Goal: Task Accomplishment & Management: Manage account settings

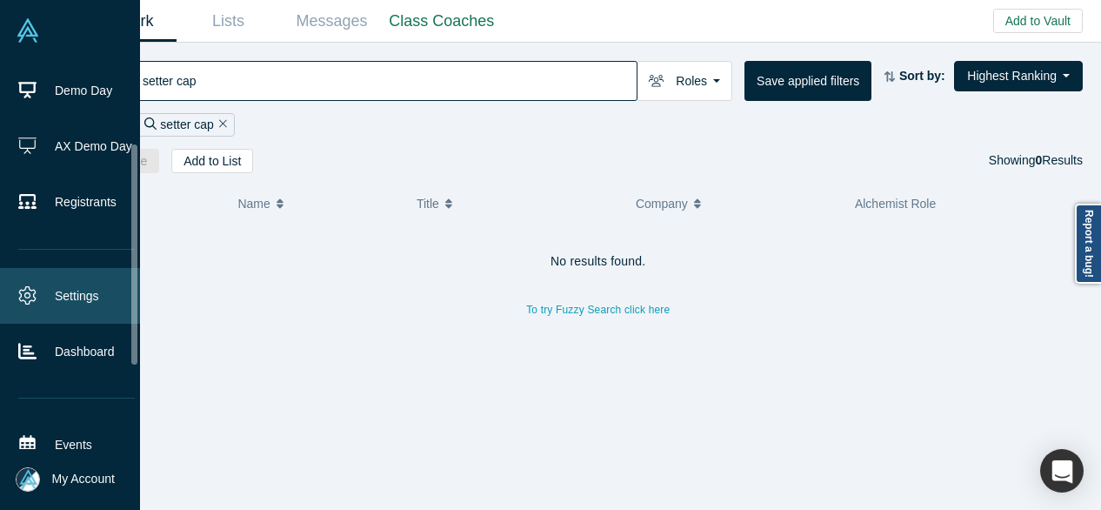
scroll to position [174, 0]
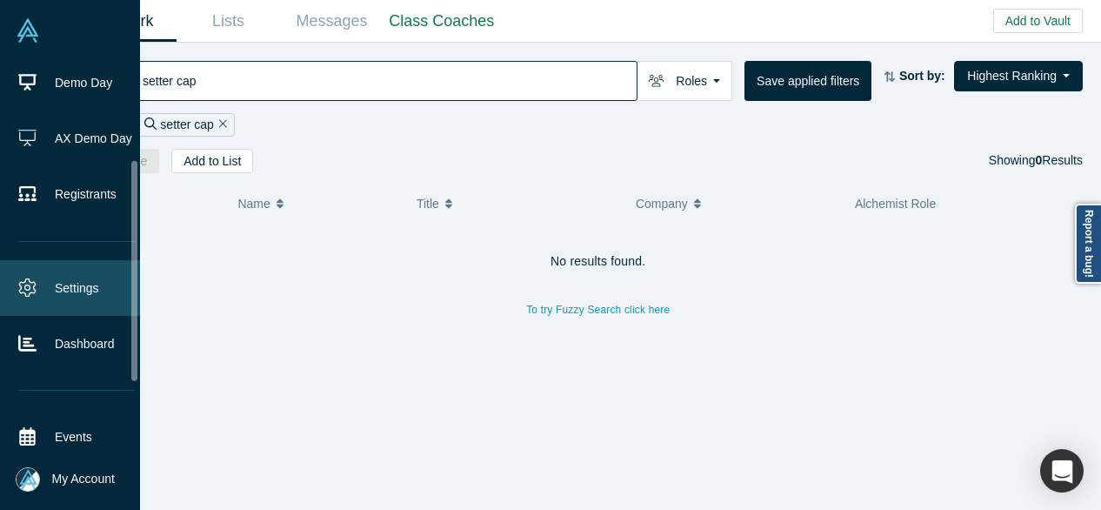
click at [45, 285] on link "Settings" at bounding box center [76, 288] width 153 height 56
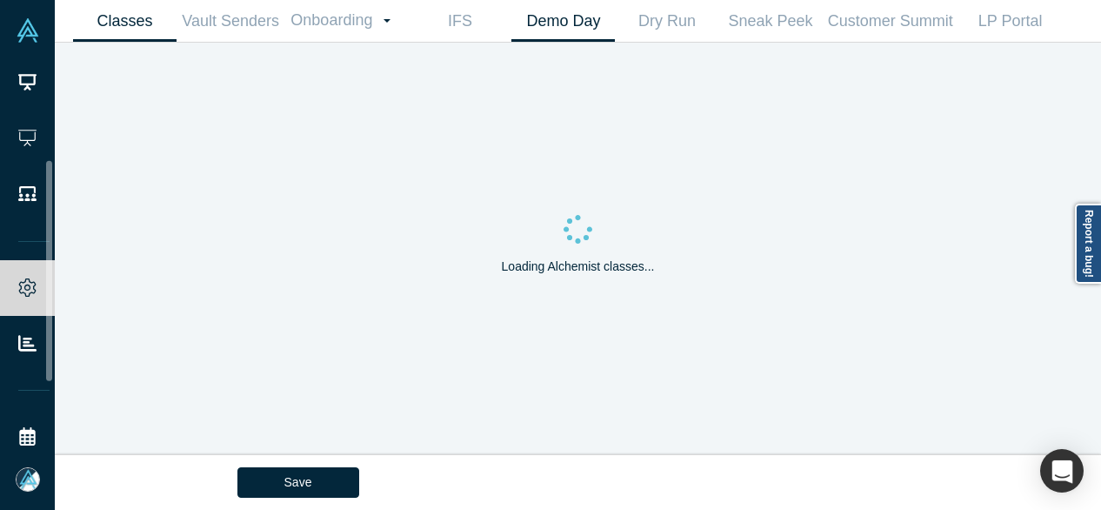
click at [565, 30] on link "Demo Day" at bounding box center [564, 21] width 104 height 41
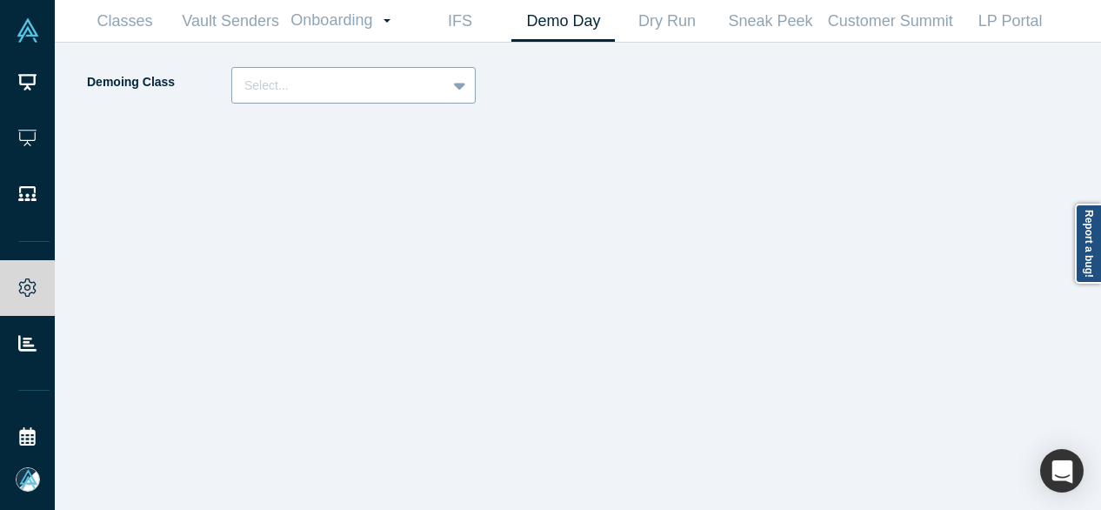
click at [315, 88] on div at bounding box center [339, 86] width 190 height 22
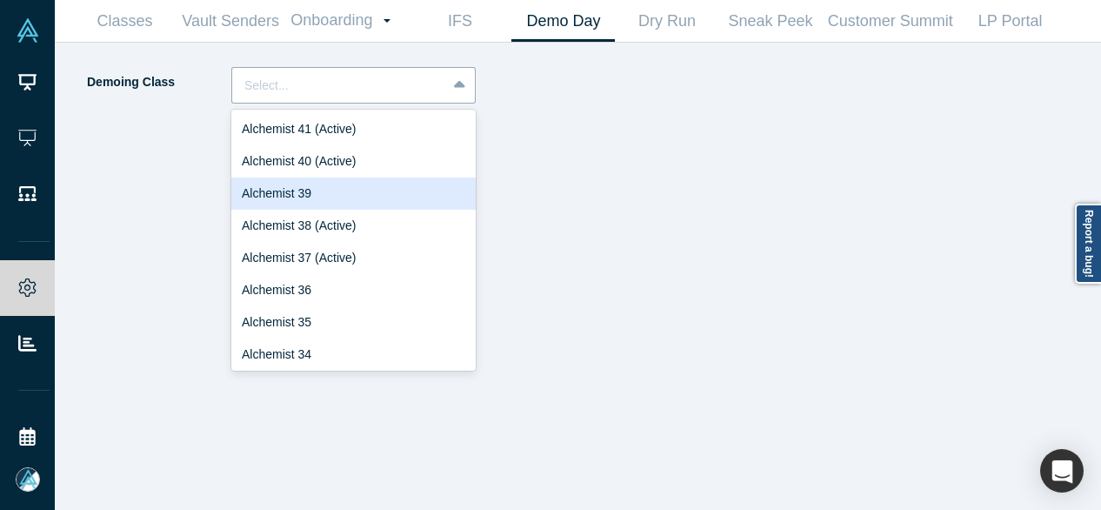
click at [322, 196] on div "Alchemist 39" at bounding box center [353, 193] width 244 height 32
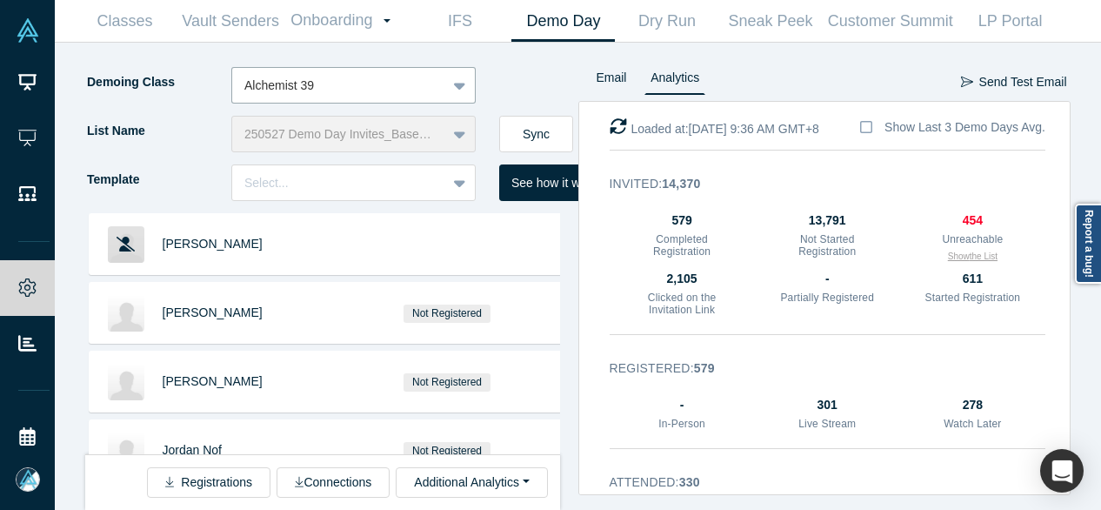
click at [968, 256] on button "Show the List" at bounding box center [973, 256] width 50 height 13
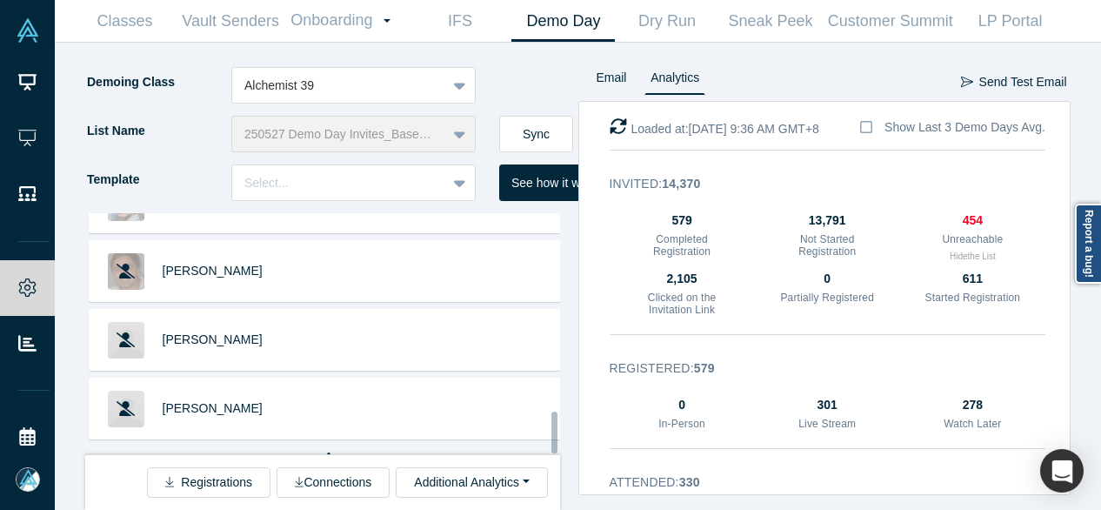
scroll to position [1149, 0]
